Goal: Navigation & Orientation: Find specific page/section

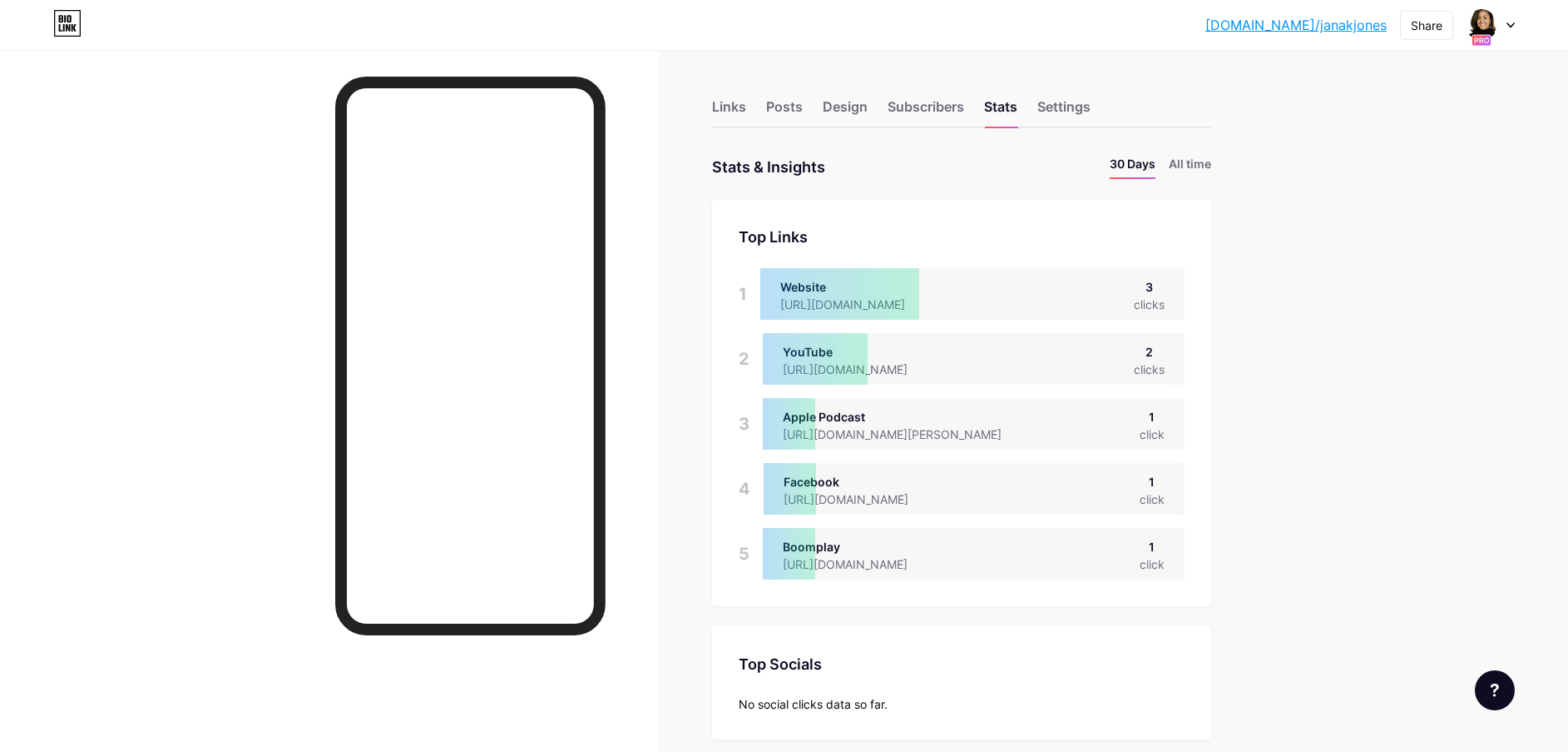
scroll to position [752, 1568]
click at [1492, 26] on img at bounding box center [1481, 25] width 27 height 27
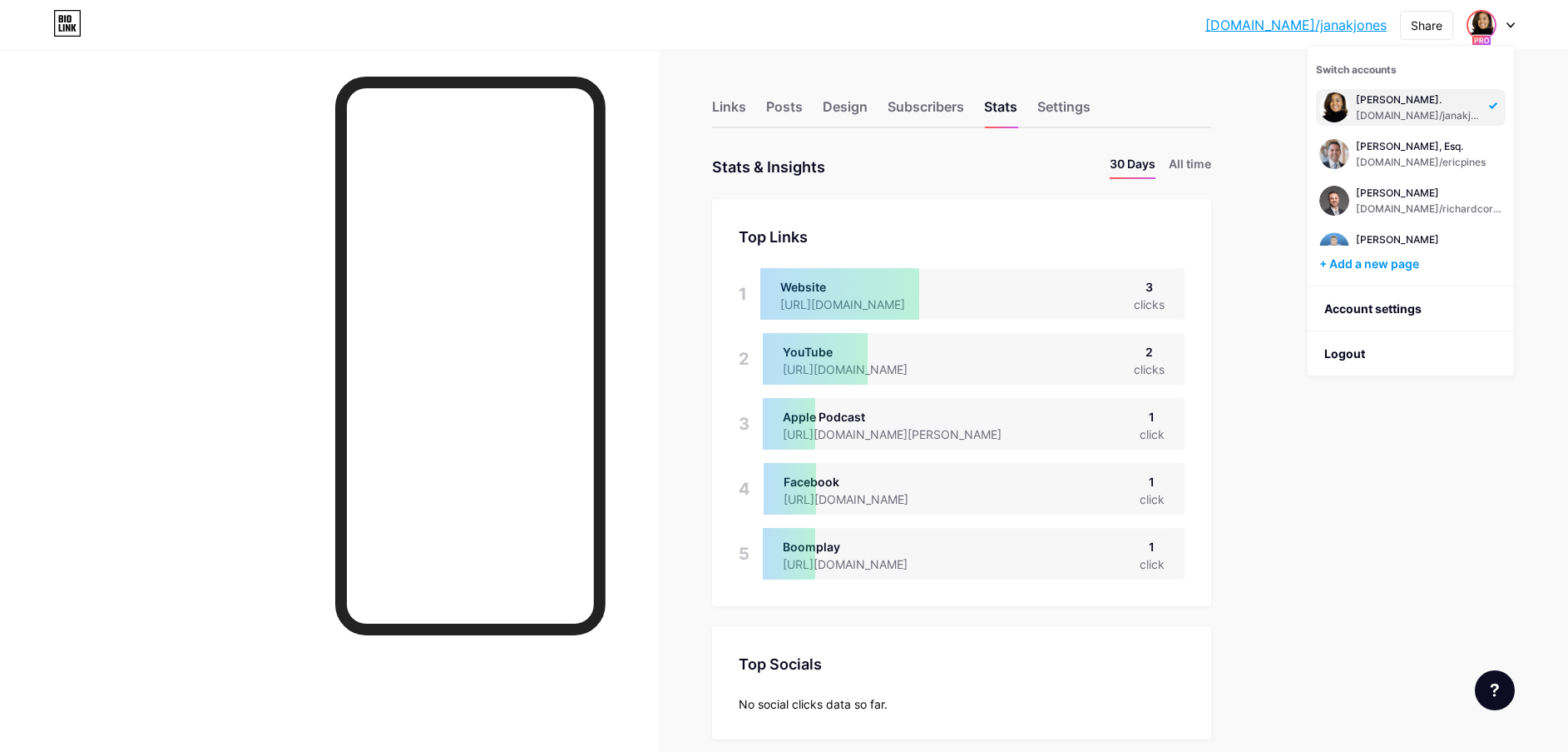
scroll to position [170, 0]
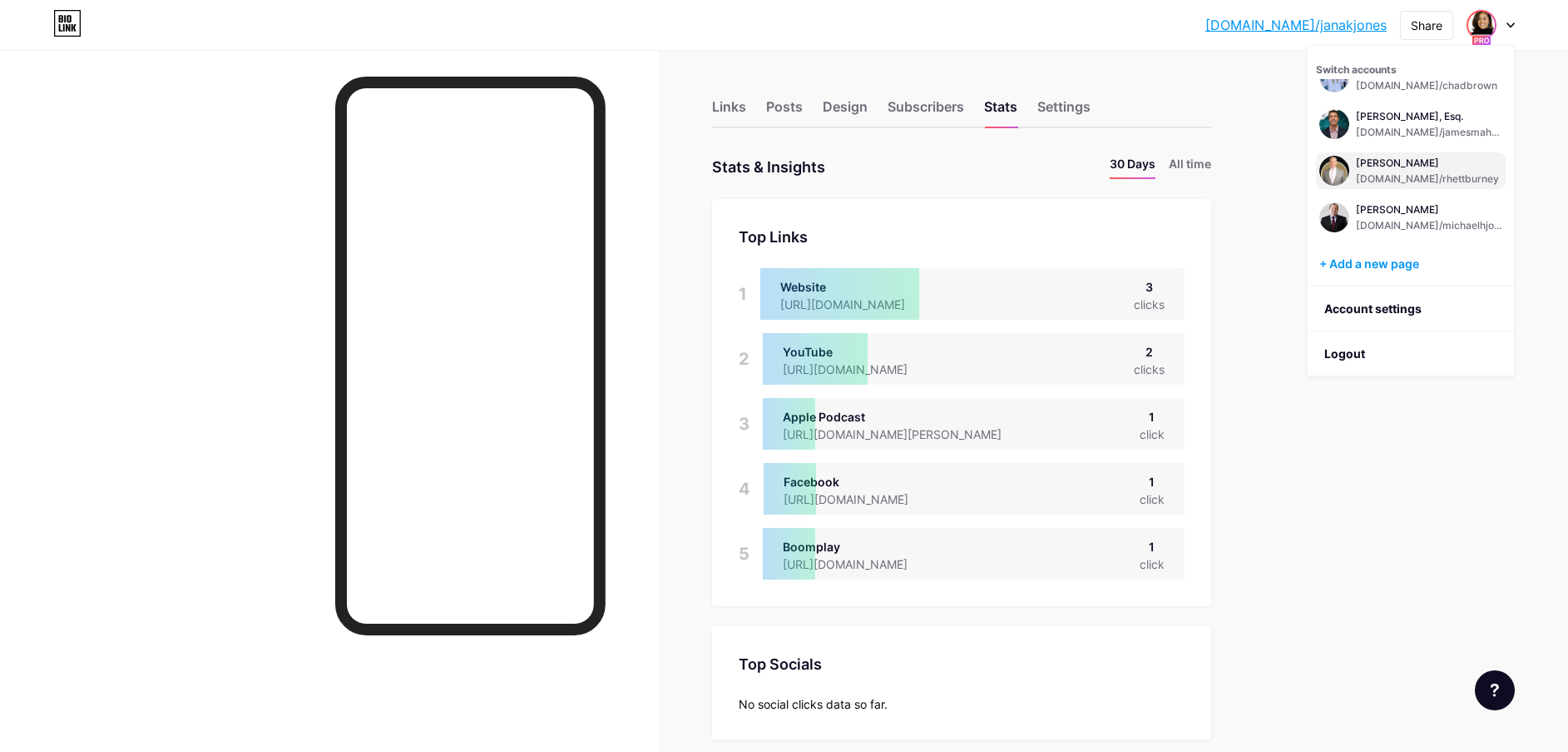
click at [1408, 167] on div "[PERSON_NAME]" at bounding box center [1427, 163] width 143 height 13
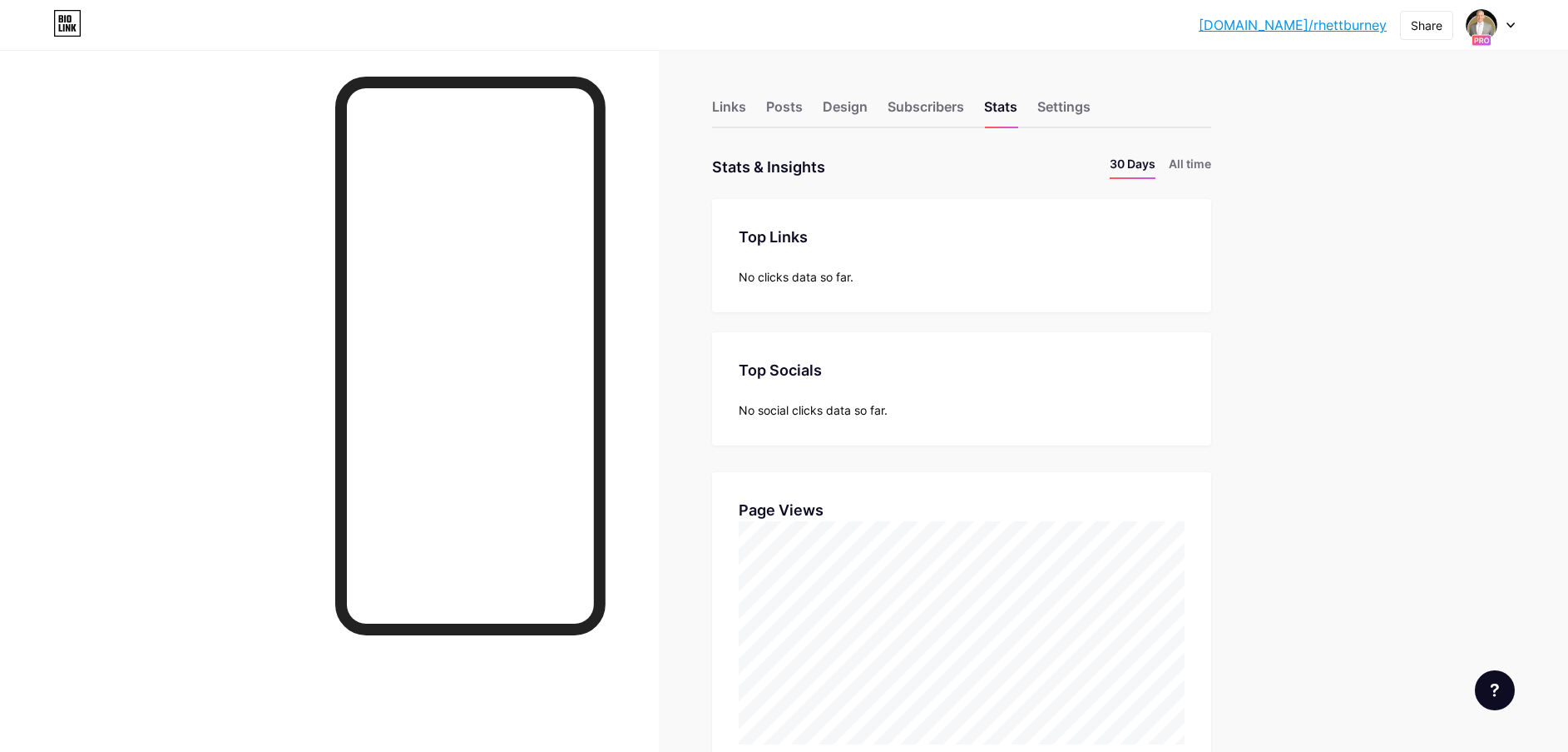
scroll to position [752, 1568]
click at [1495, 31] on span at bounding box center [1481, 25] width 27 height 27
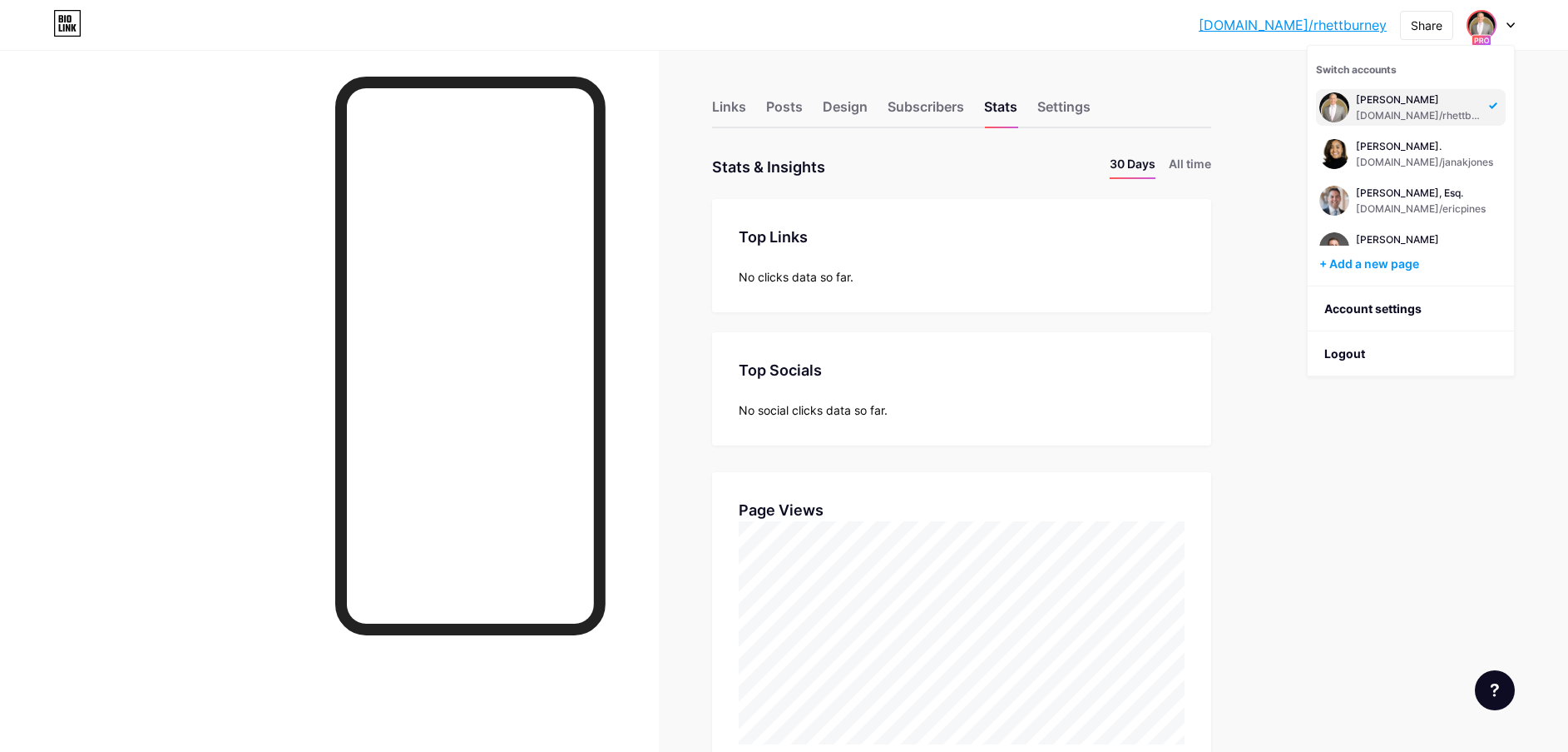
click at [1222, 162] on div "Links Posts Design Subscribers Stats Settings Stats & Insights Page Stats 30 Da…" at bounding box center [641, 737] width 1282 height 1375
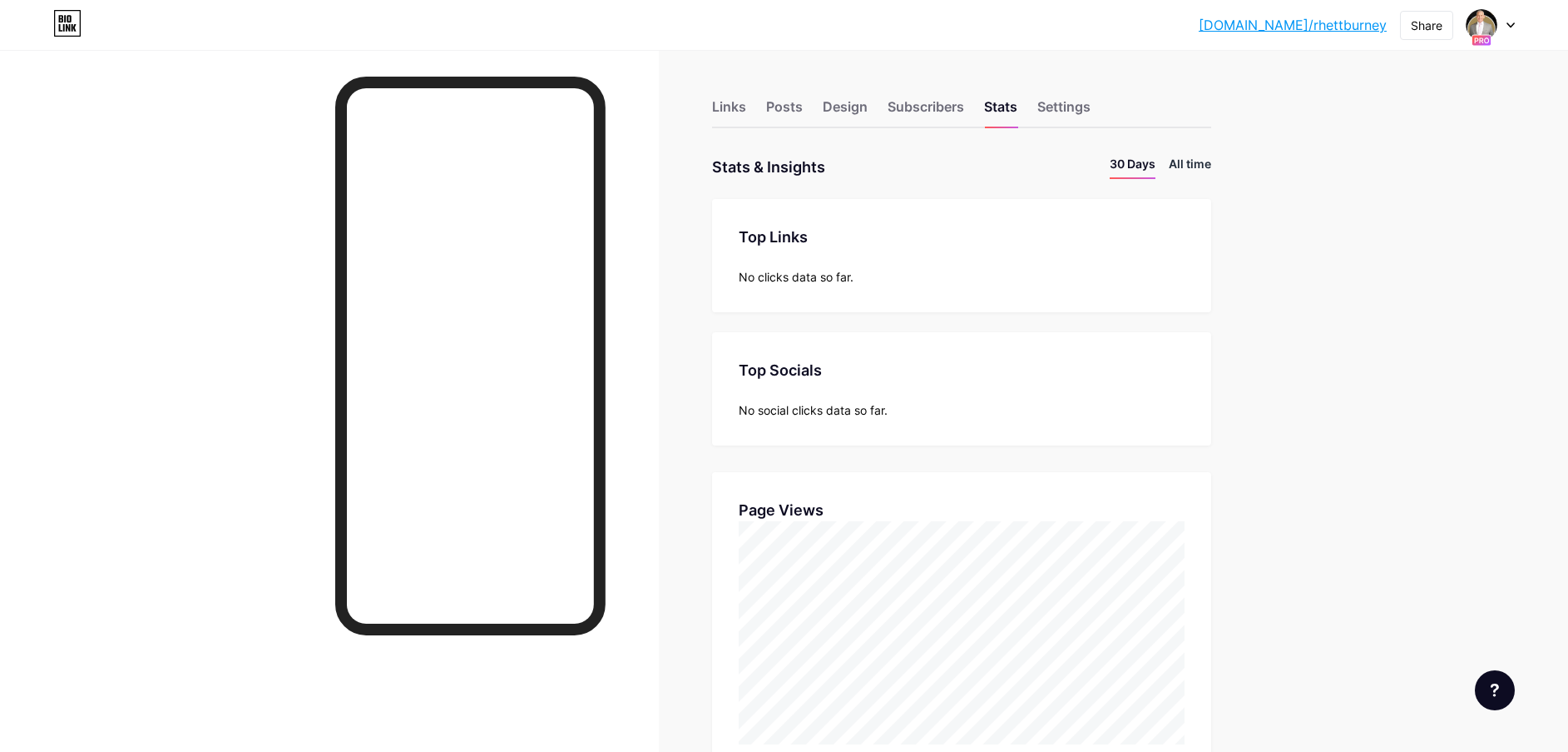
click at [1204, 162] on li "All time" at bounding box center [1190, 167] width 43 height 24
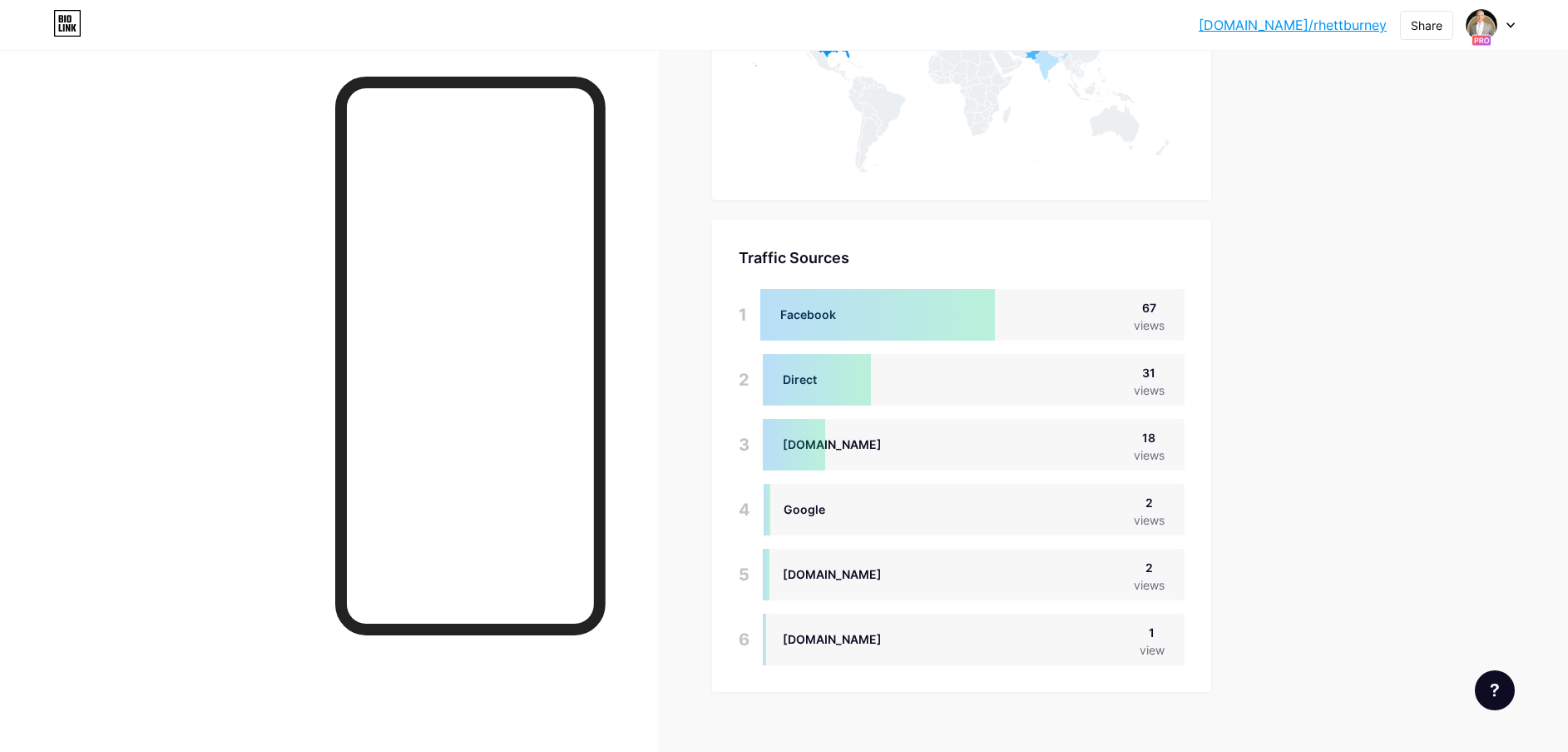
scroll to position [998, 0]
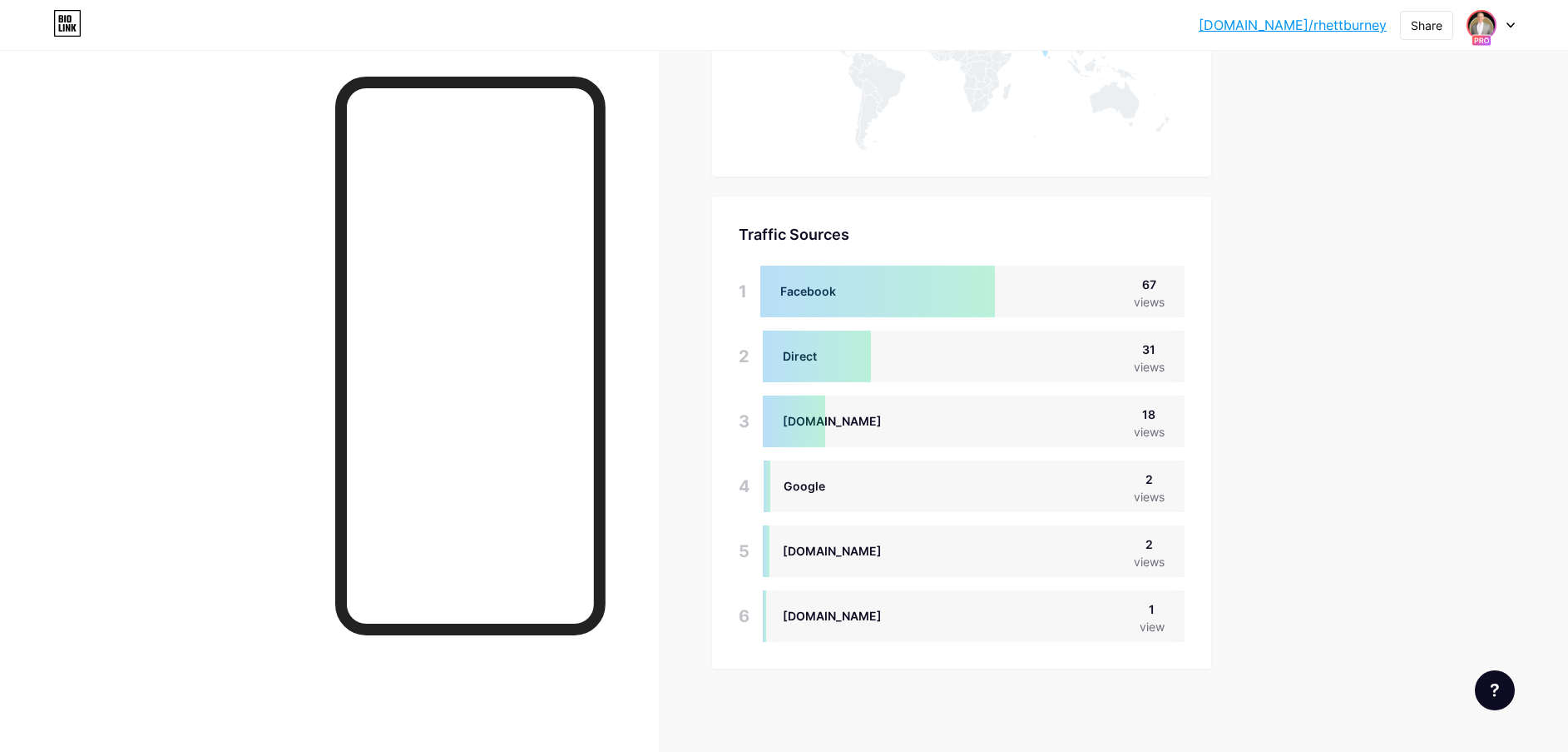
click at [1493, 22] on img at bounding box center [1481, 25] width 27 height 27
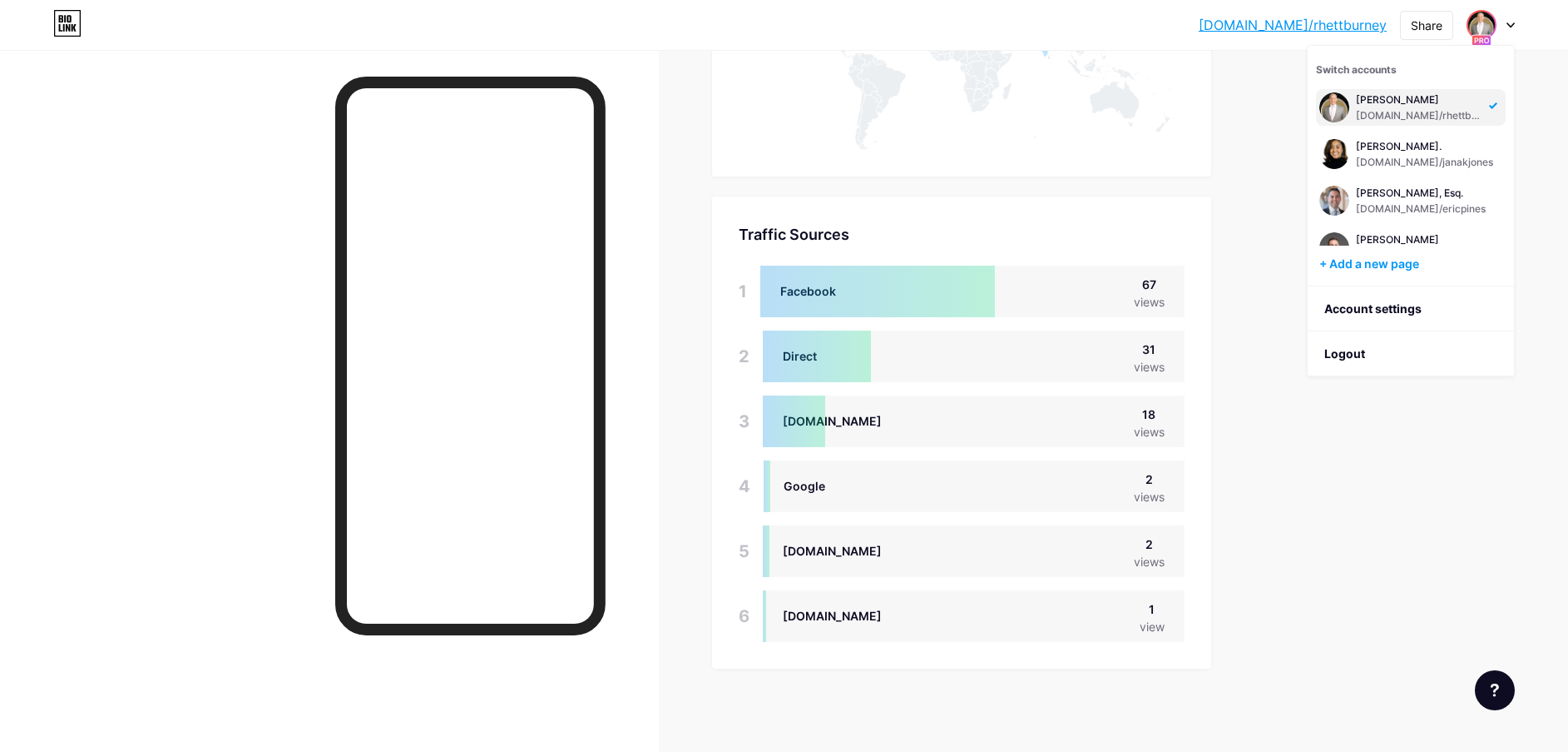
scroll to position [217, 0]
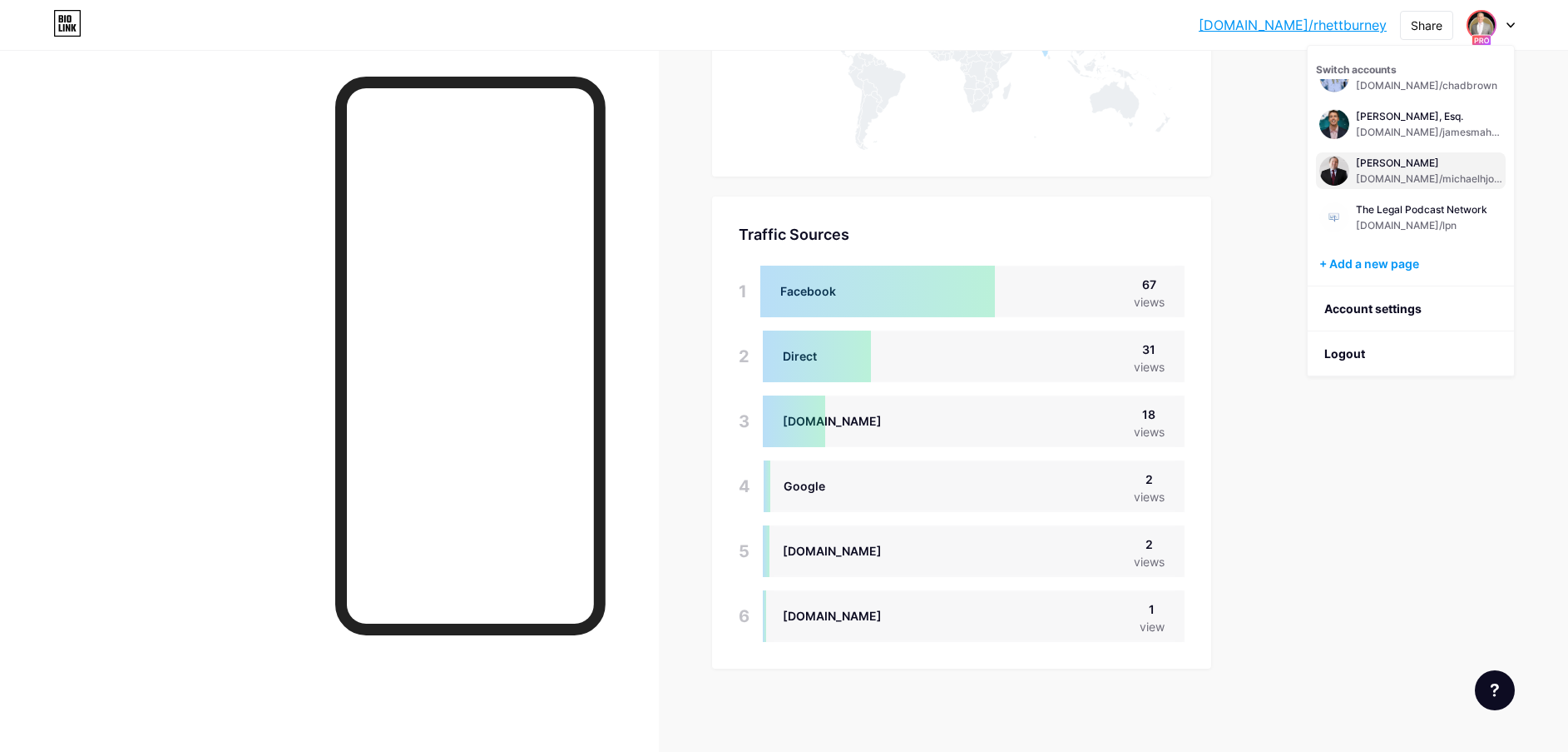
click at [1426, 162] on div "[PERSON_NAME]" at bounding box center [1429, 163] width 147 height 13
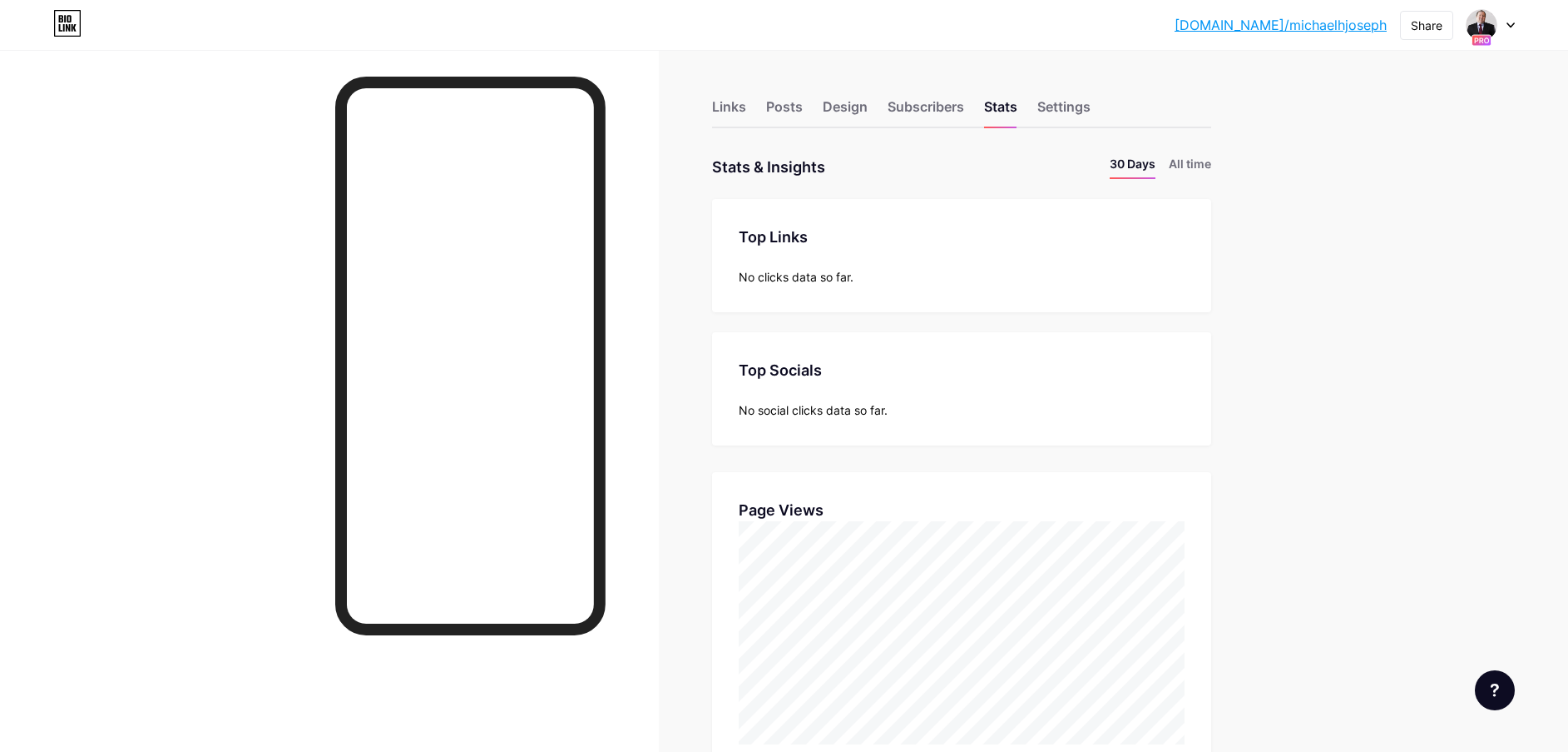
scroll to position [752, 1568]
click at [1205, 170] on li "All time" at bounding box center [1190, 167] width 43 height 24
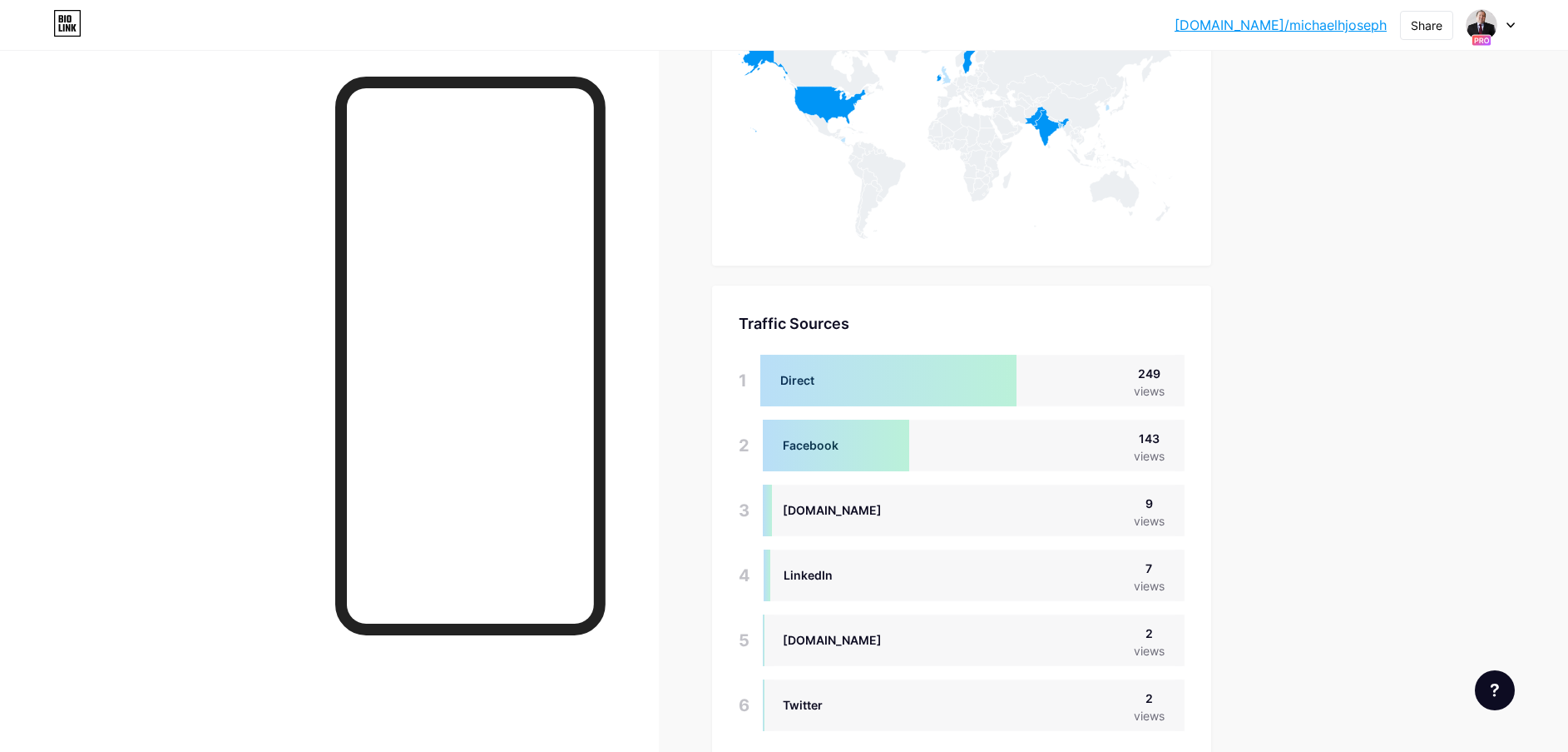
scroll to position [998, 0]
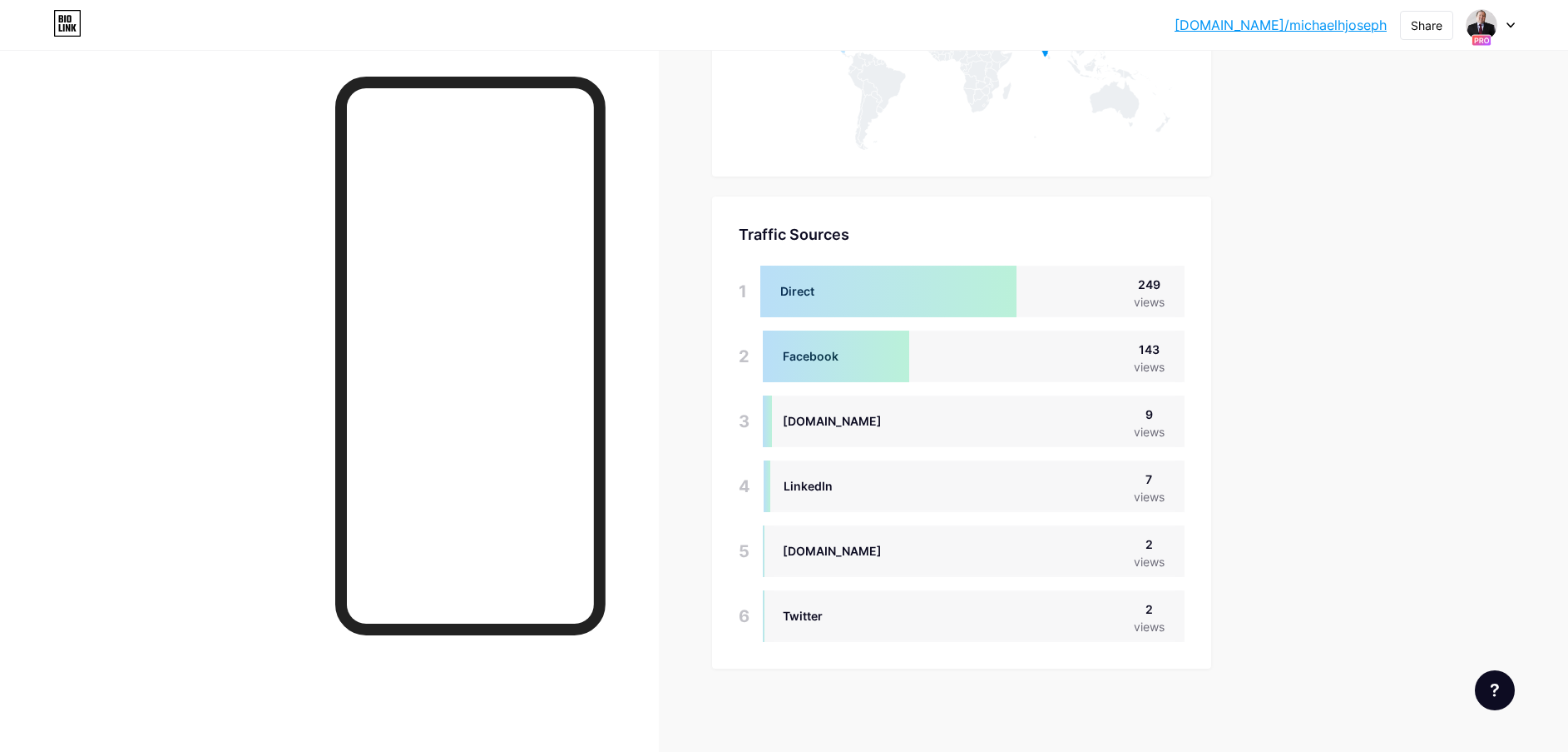
click at [1498, 23] on div at bounding box center [1490, 25] width 48 height 30
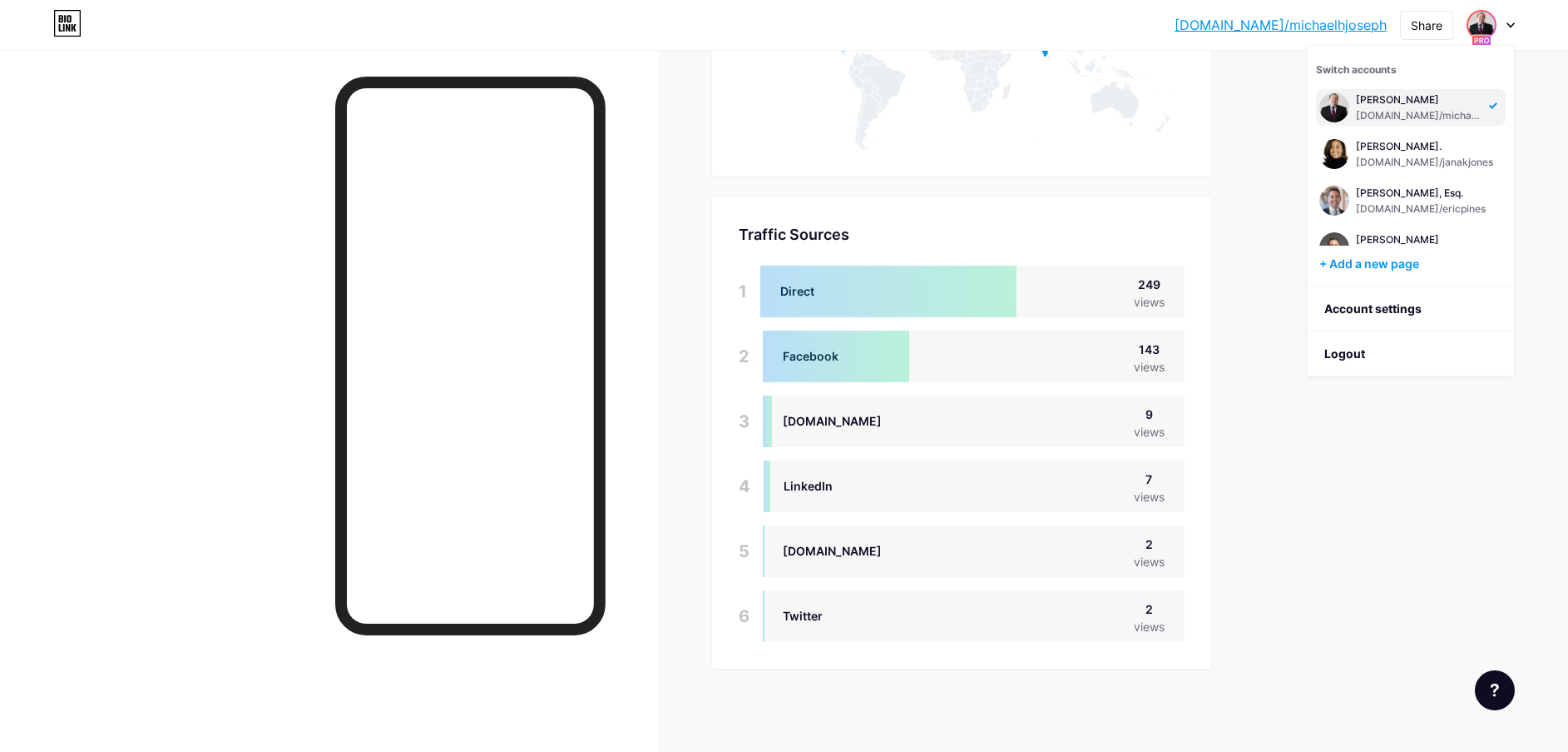
scroll to position [125, 0]
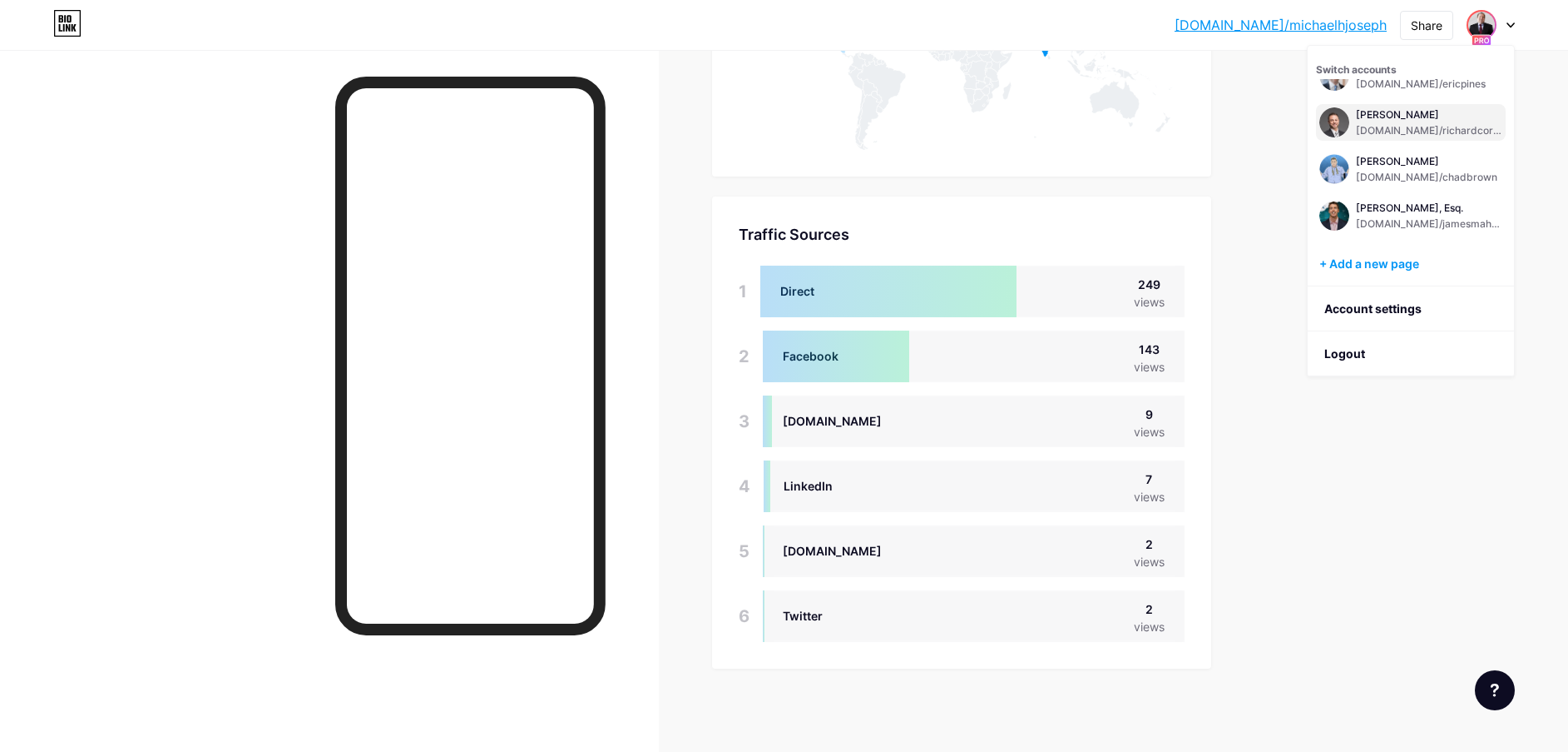
click at [1387, 122] on div "Richard P. Corey bio.link/richardcorey" at bounding box center [1429, 123] width 147 height 30
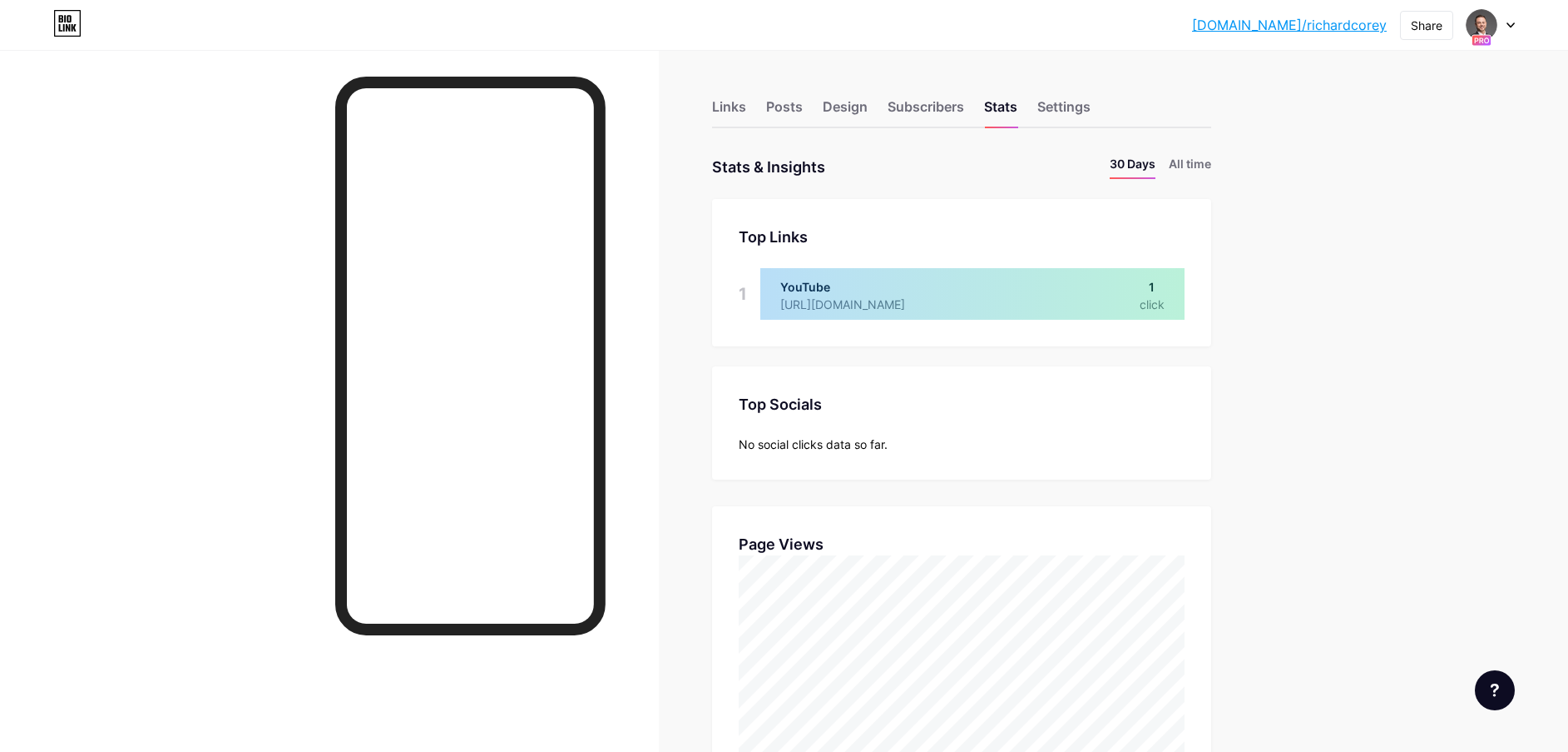
scroll to position [752, 1568]
click at [1198, 171] on li "All time" at bounding box center [1190, 167] width 43 height 24
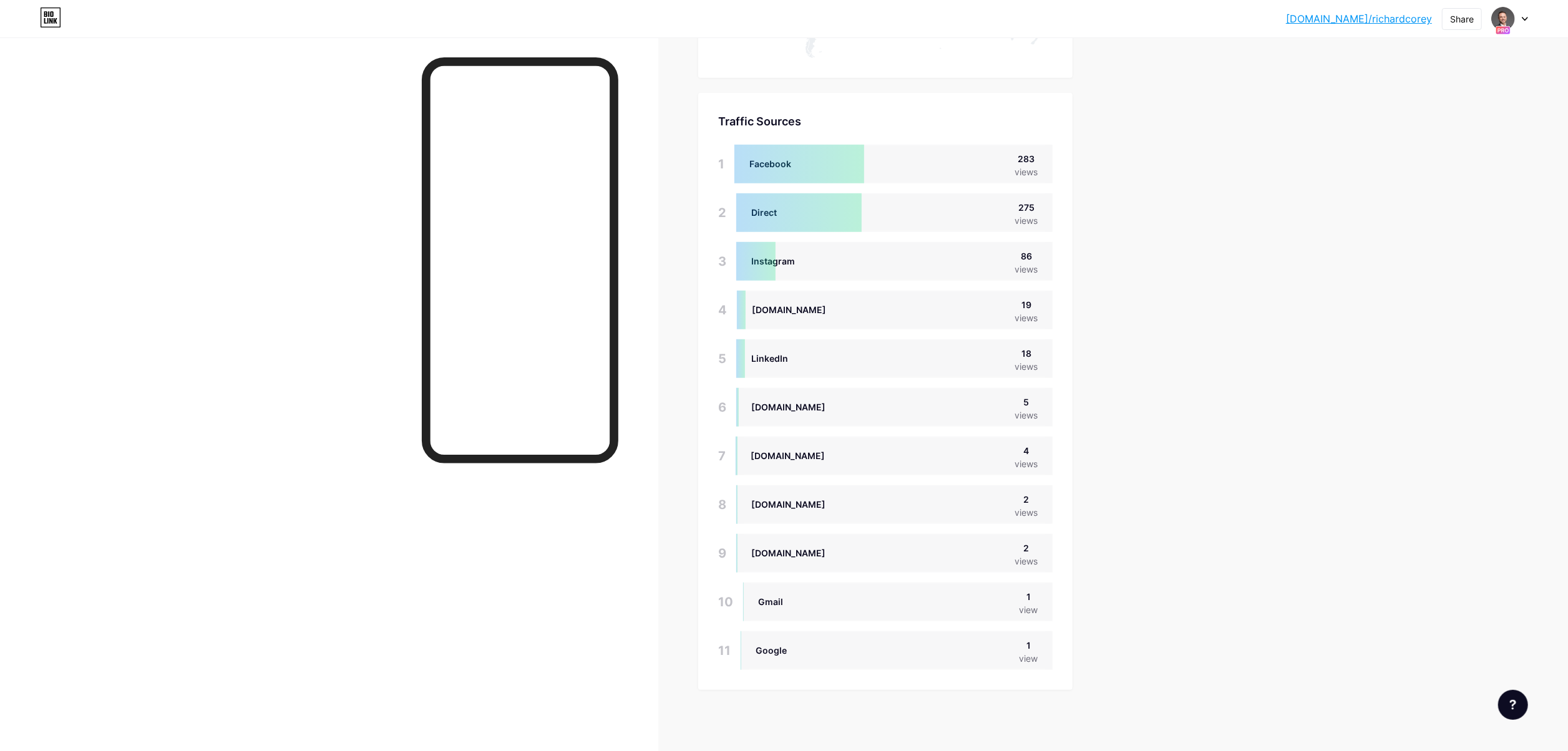
scroll to position [751, 1568]
drag, startPoint x: 1084, startPoint y: 4, endPoint x: 1475, endPoint y: 241, distance: 457.2
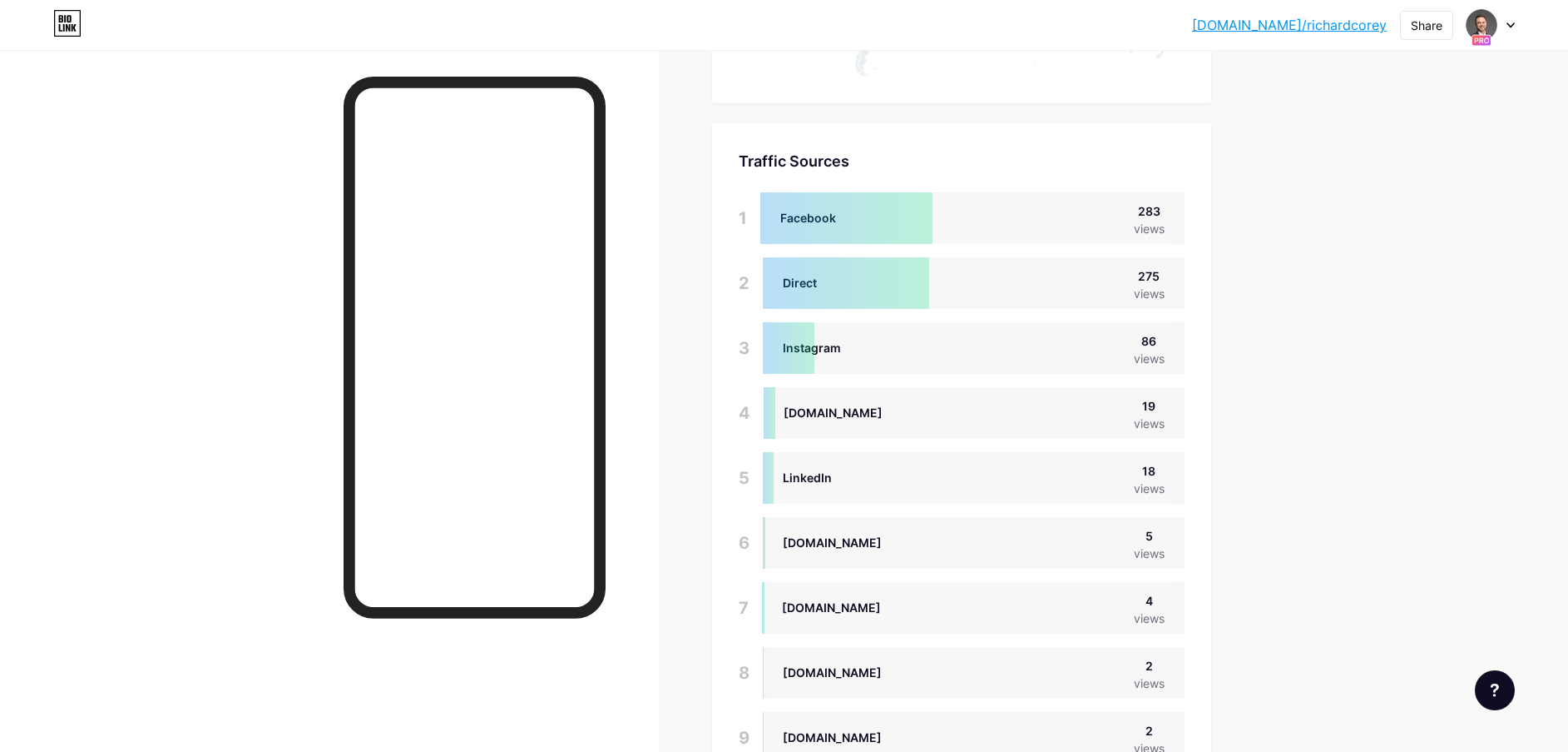
scroll to position [752, 1568]
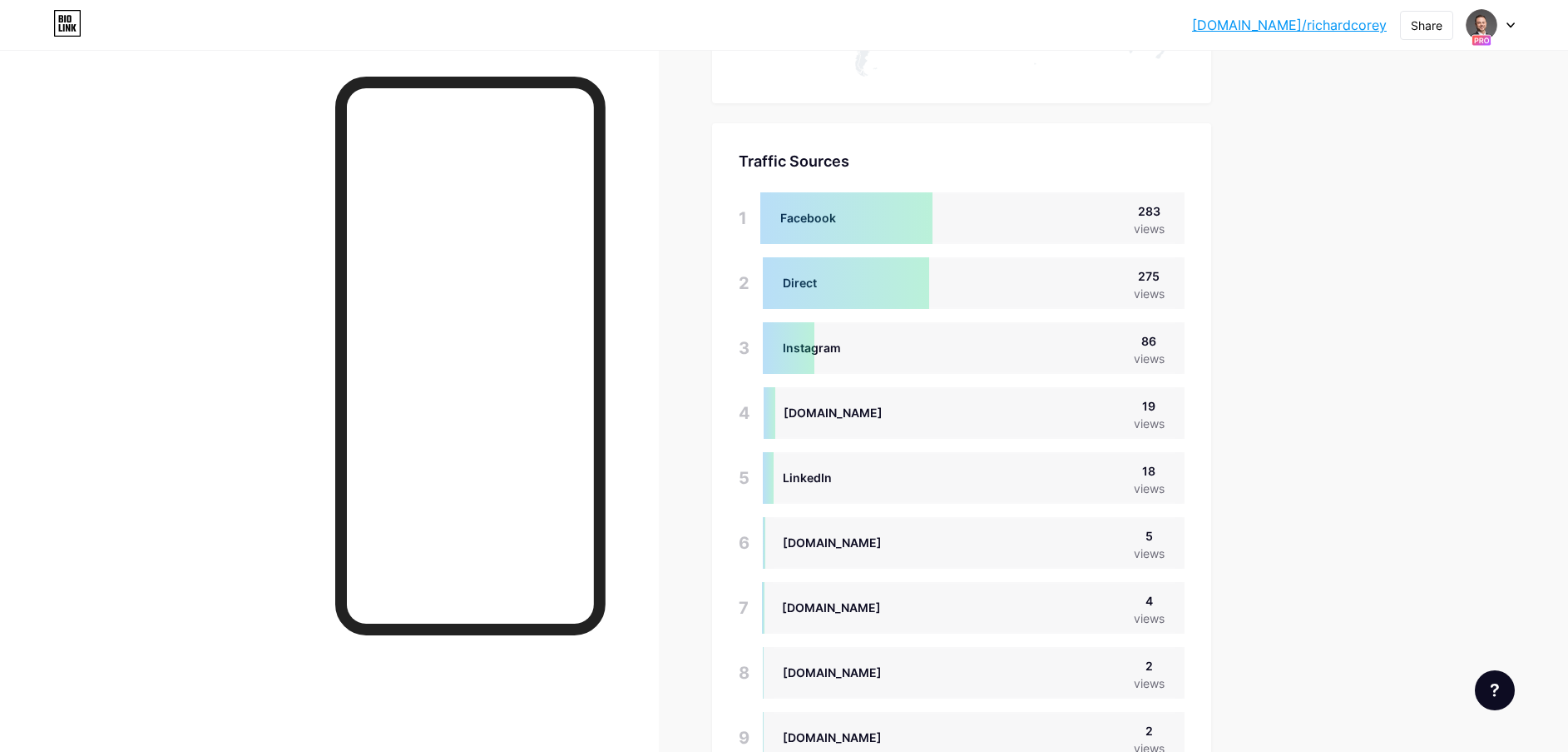
drag, startPoint x: 1924, startPoint y: 1, endPoint x: 1546, endPoint y: 277, distance: 468.0
click at [1501, 32] on div at bounding box center [1490, 25] width 48 height 30
